Goal: Task Accomplishment & Management: Manage account settings

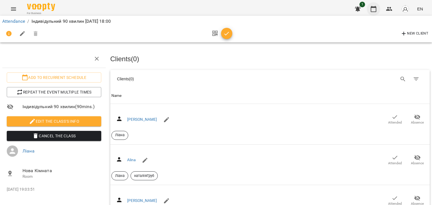
click at [373, 8] on icon "button" at bounding box center [373, 9] width 7 height 7
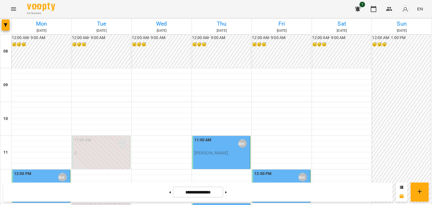
scroll to position [281, 0]
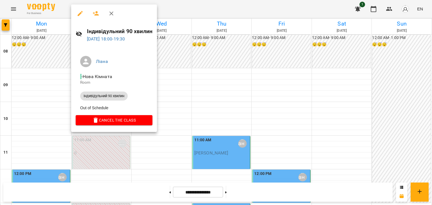
click at [78, 34] on icon at bounding box center [79, 34] width 6 height 5
click at [183, 62] on div at bounding box center [216, 102] width 432 height 205
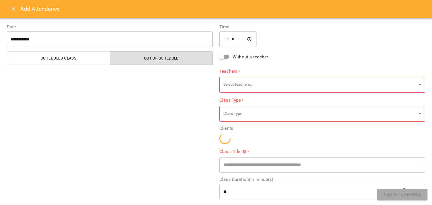
type input "**********"
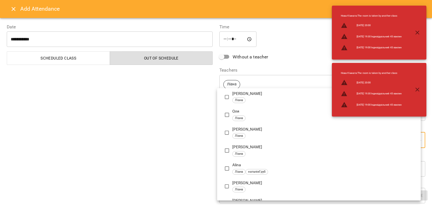
scroll to position [48, 0]
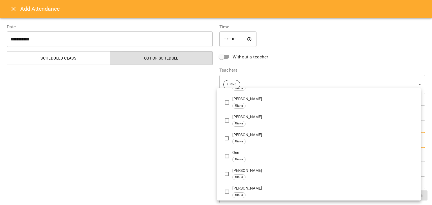
click at [168, 118] on div at bounding box center [216, 102] width 432 height 205
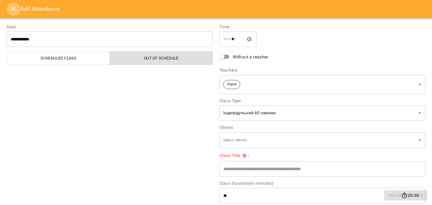
click at [14, 8] on icon "Close" at bounding box center [13, 9] width 7 height 7
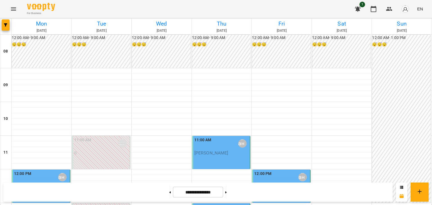
scroll to position [277, 0]
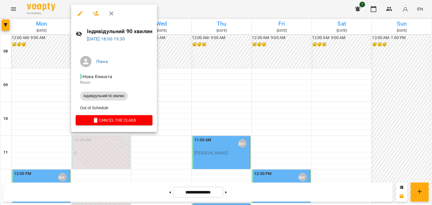
click at [80, 16] on icon "button" at bounding box center [80, 13] width 7 height 7
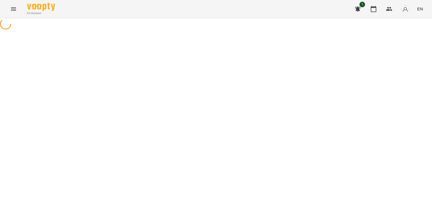
select select "**********"
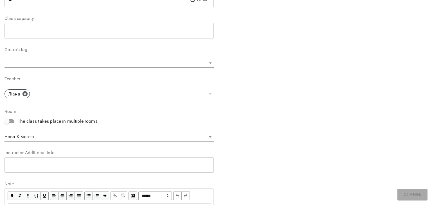
scroll to position [141, 0]
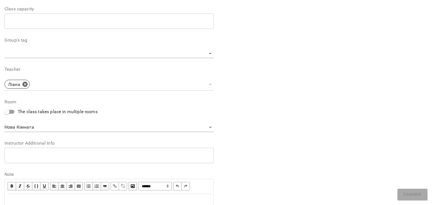
click at [39, 158] on textarea at bounding box center [108, 155] width 201 height 5
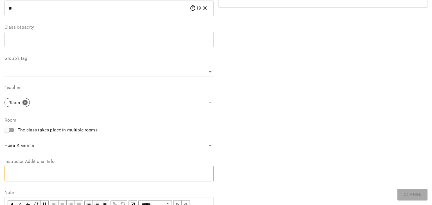
scroll to position [113, 0]
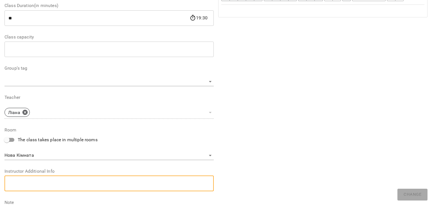
click at [29, 55] on input "number" at bounding box center [109, 50] width 209 height 16
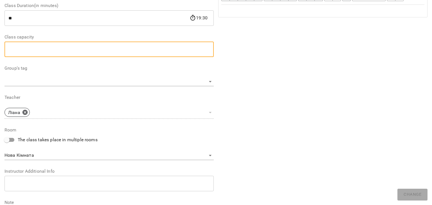
scroll to position [0, 0]
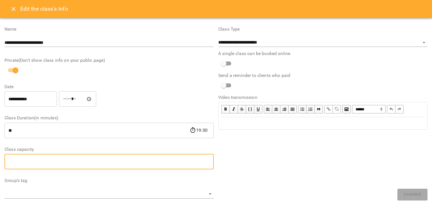
click at [9, 7] on button "Close" at bounding box center [14, 9] width 14 height 14
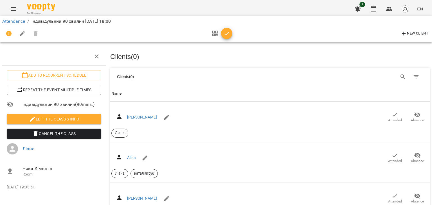
scroll to position [309, 0]
click at [373, 8] on icon "button" at bounding box center [374, 9] width 6 height 6
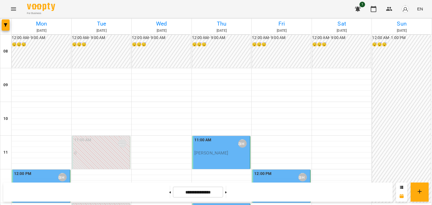
scroll to position [309, 0]
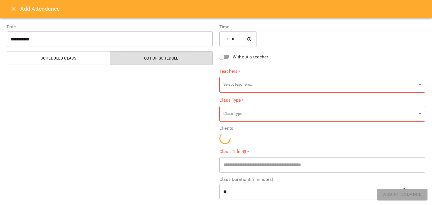
type input "**********"
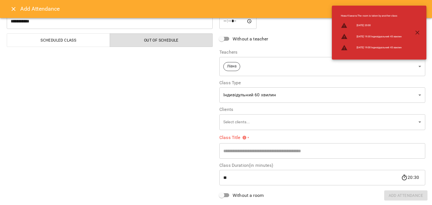
scroll to position [28, 0]
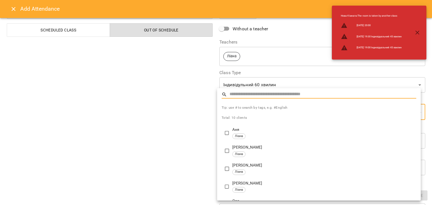
scroll to position [105, 0]
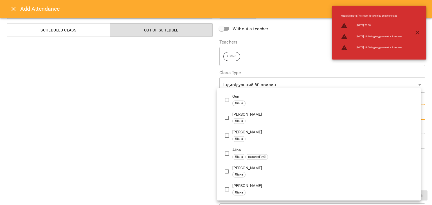
click at [239, 99] on p "Оля" at bounding box center [324, 97] width 184 height 6
type input "**********"
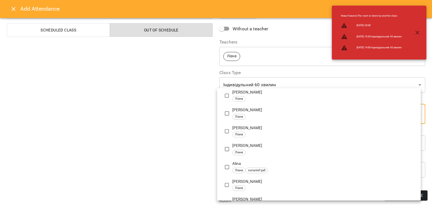
scroll to position [33, 0]
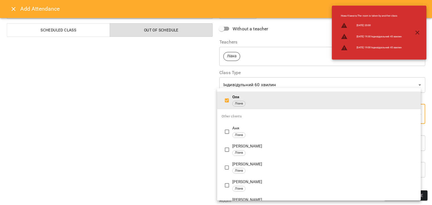
drag, startPoint x: 178, startPoint y: 113, endPoint x: 251, endPoint y: 129, distance: 74.3
click at [179, 113] on div at bounding box center [216, 102] width 432 height 205
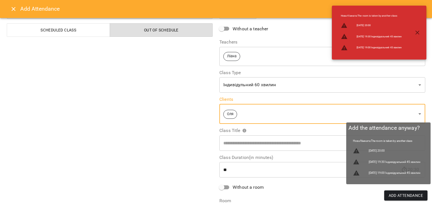
click at [396, 198] on span "Add Attendance" at bounding box center [406, 195] width 35 height 7
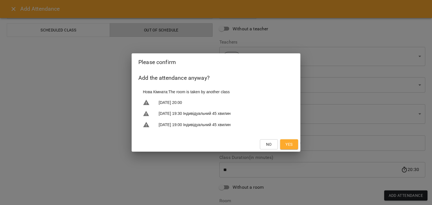
click at [289, 142] on span "Yes" at bounding box center [289, 144] width 7 height 7
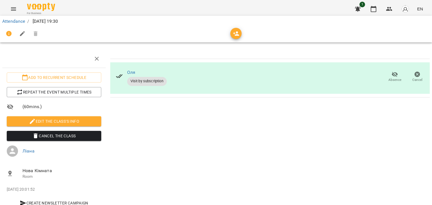
click at [374, 17] on div "Attendance / [DATE] 19:30" at bounding box center [216, 21] width 430 height 9
click at [373, 9] on icon "button" at bounding box center [373, 9] width 7 height 7
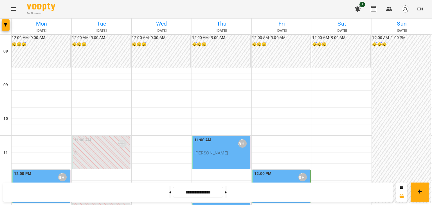
scroll to position [309, 0]
